Goal: Task Accomplishment & Management: Use online tool/utility

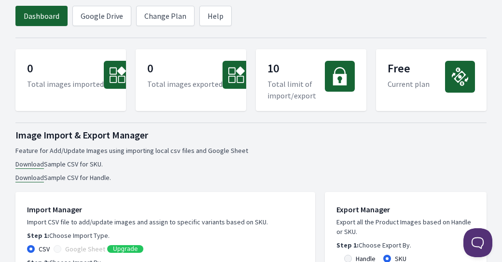
click at [116, 15] on link "Google Drive" at bounding box center [101, 16] width 59 height 20
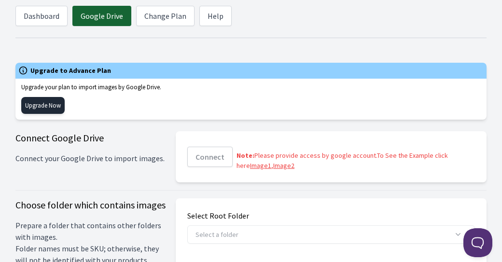
click at [38, 106] on link "Upgrade Now" at bounding box center [42, 105] width 43 height 17
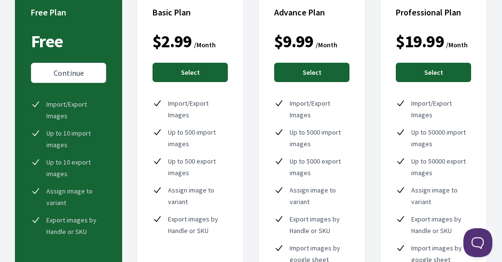
scroll to position [65, 0]
